Goal: Information Seeking & Learning: Learn about a topic

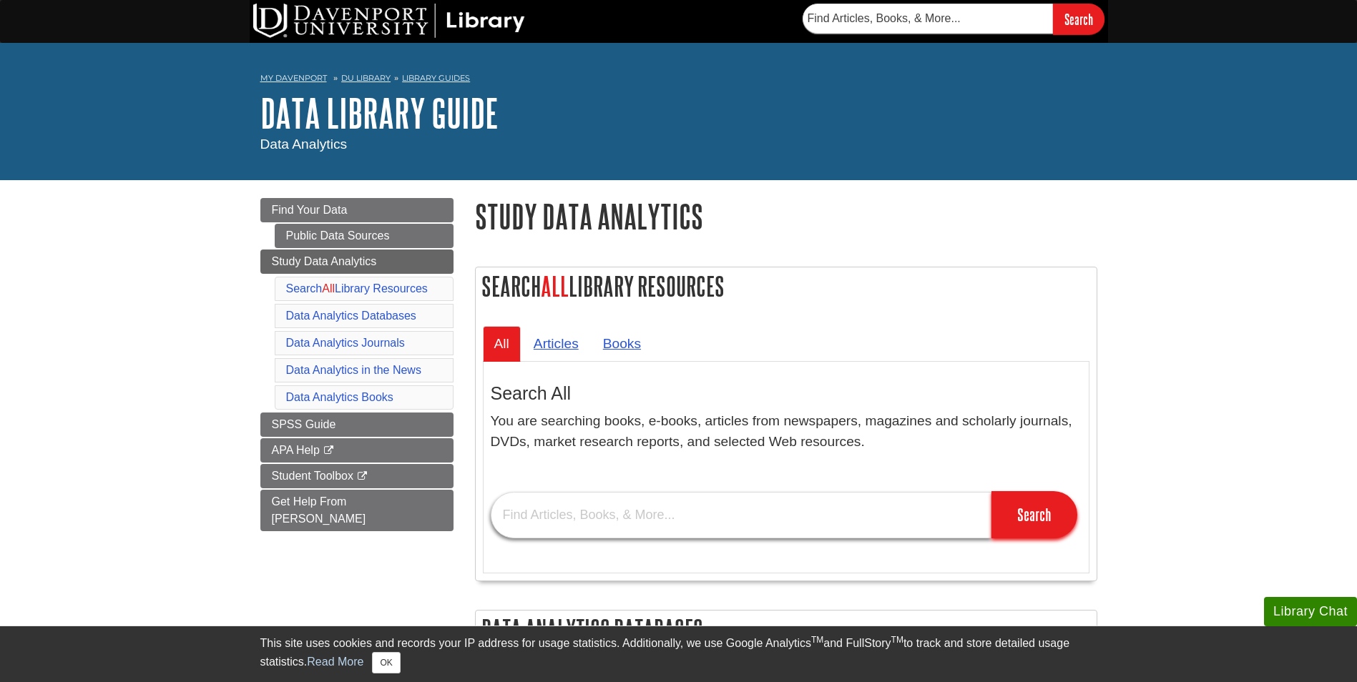
click at [615, 519] on input "text" at bounding box center [741, 515] width 501 height 46
type input "d"
type input "risks in data mining"
click at [991, 491] on input "Search" at bounding box center [1034, 514] width 86 height 47
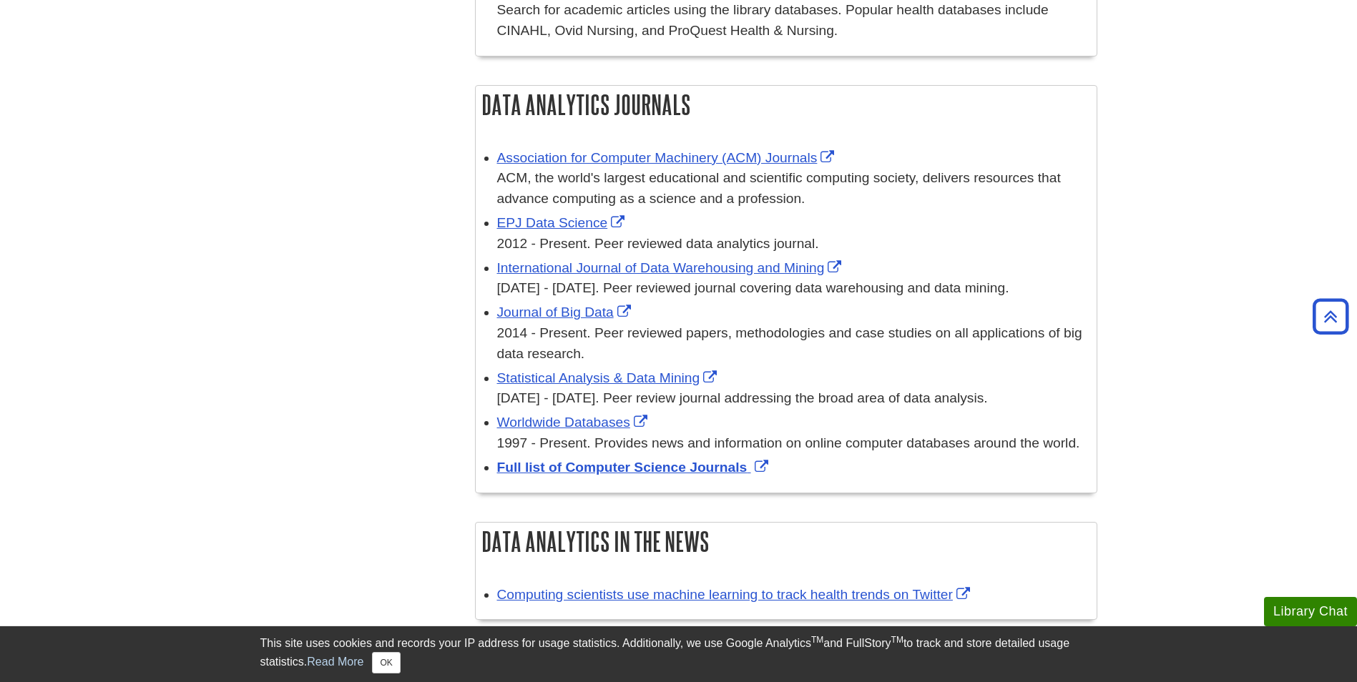
scroll to position [1039, 0]
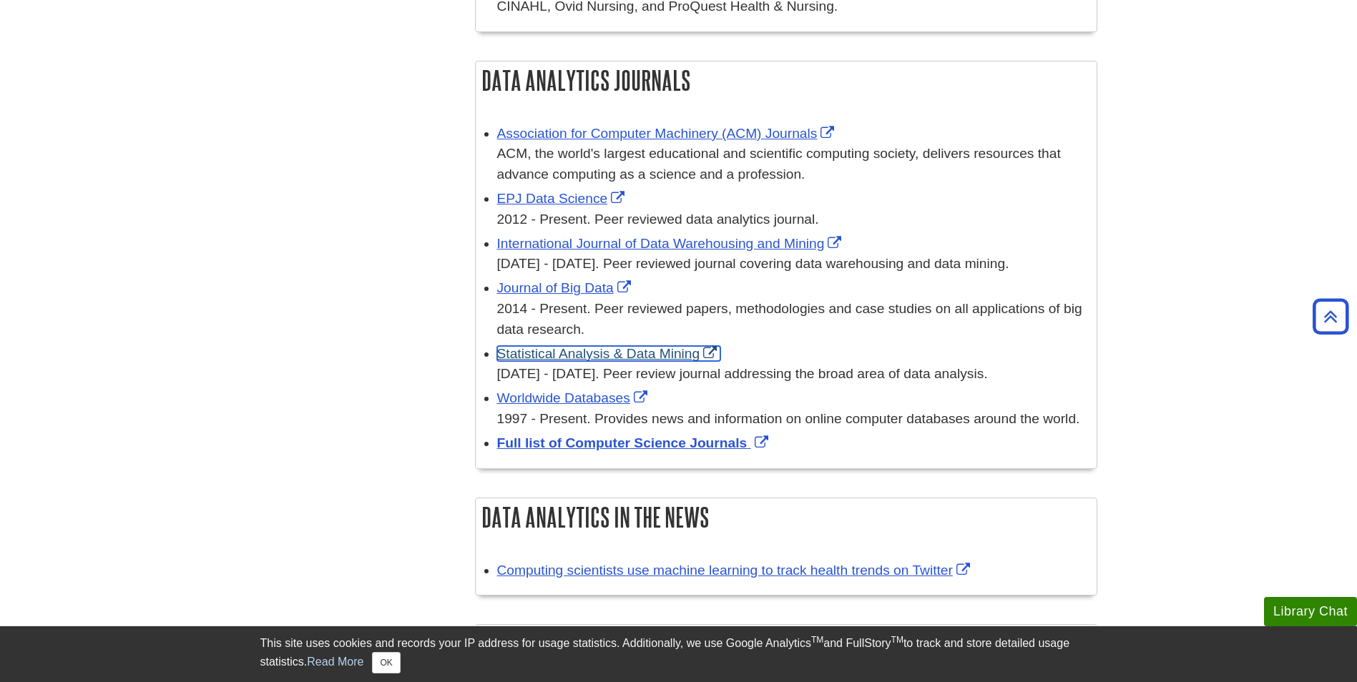
click at [714, 355] on link "Statistical Analysis & Data Mining" at bounding box center [609, 353] width 224 height 15
click at [574, 283] on link "Journal of Big Data" at bounding box center [565, 287] width 137 height 15
